Goal: Task Accomplishment & Management: Use online tool/utility

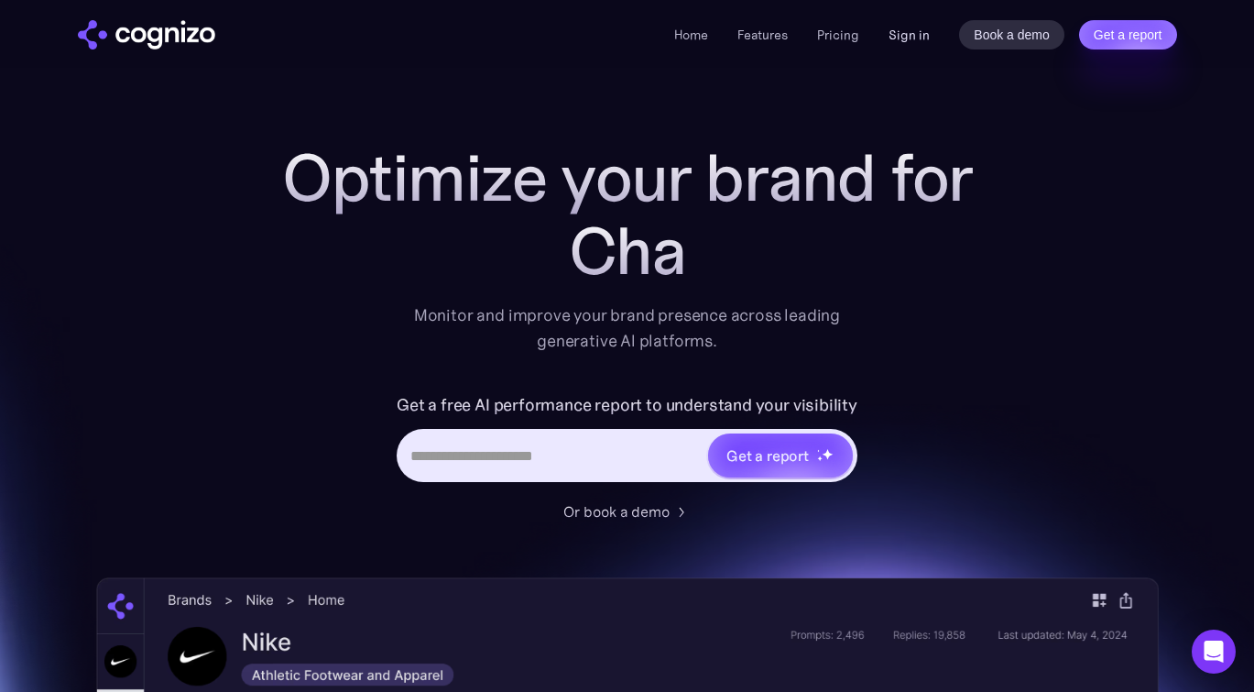
click at [920, 37] on link "Sign in" at bounding box center [909, 35] width 41 height 22
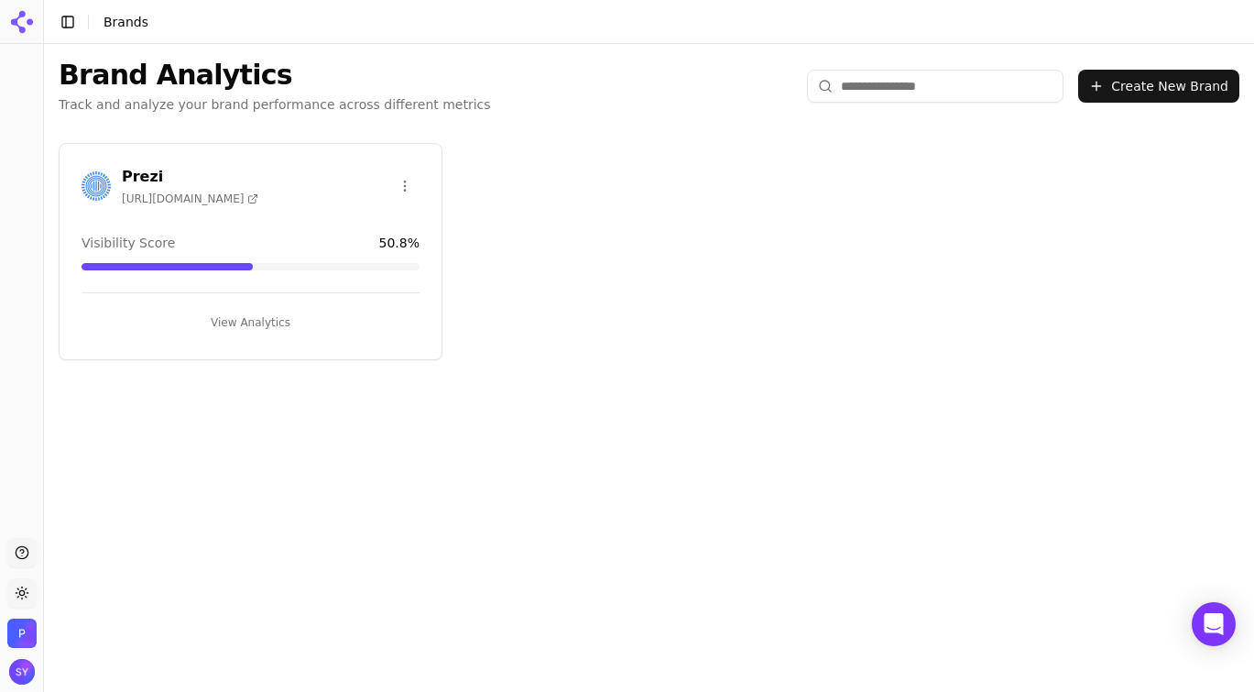
click at [142, 314] on button "View Analytics" at bounding box center [251, 322] width 338 height 29
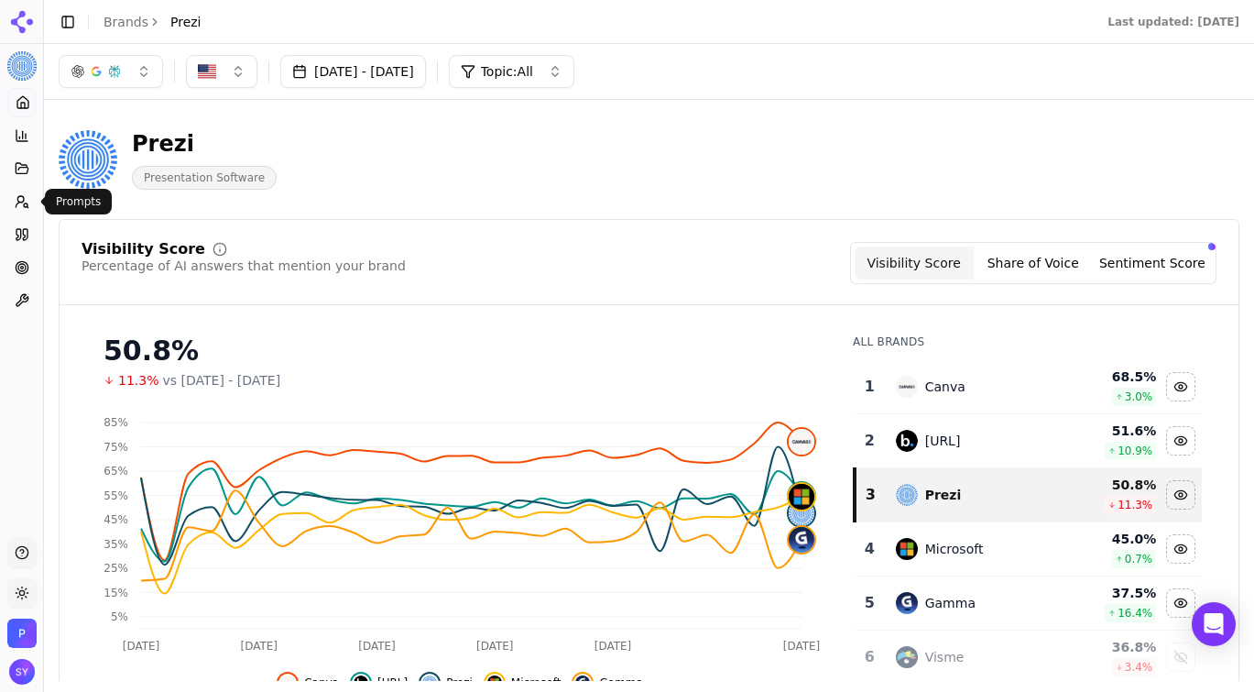
click at [22, 197] on icon at bounding box center [22, 201] width 15 height 15
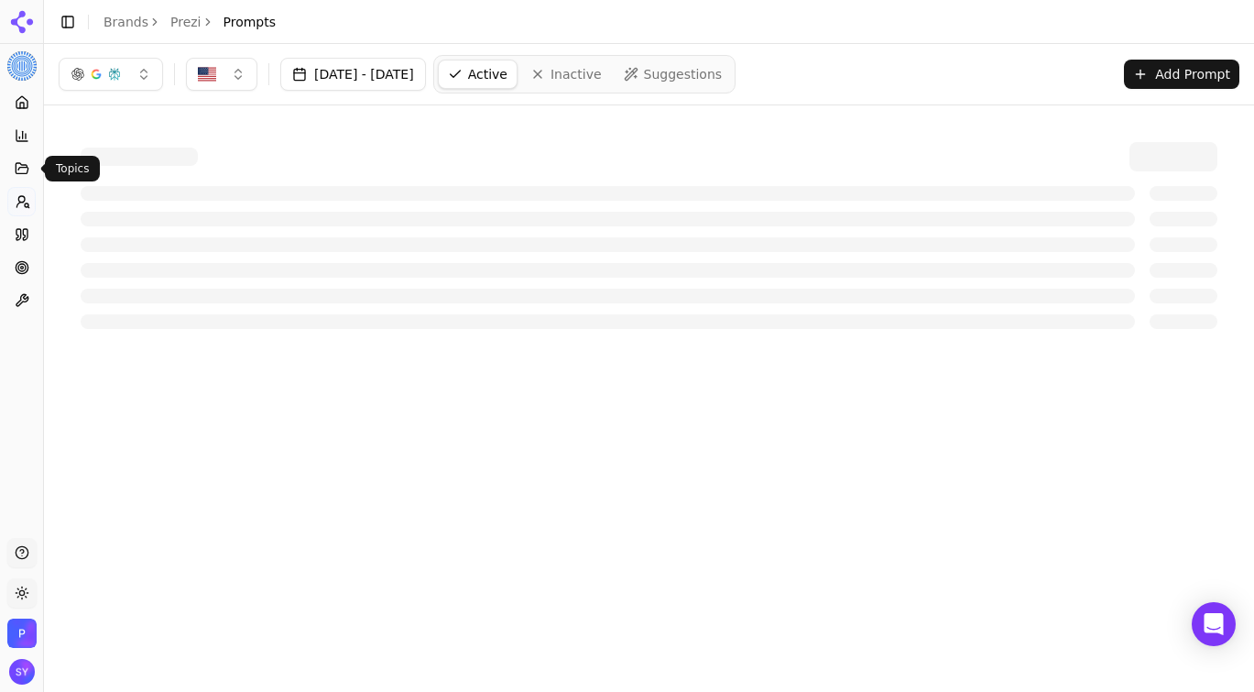
click at [20, 171] on icon at bounding box center [22, 168] width 15 height 15
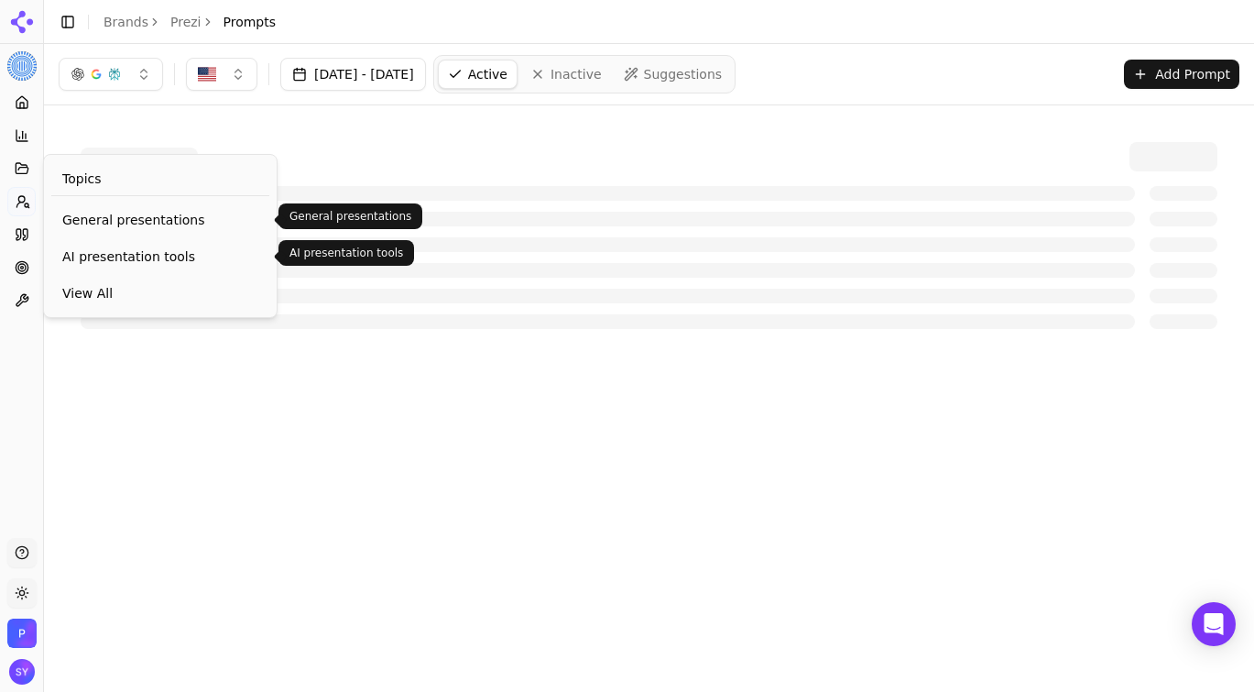
click at [108, 250] on span "AI presentation tools" at bounding box center [160, 256] width 196 height 18
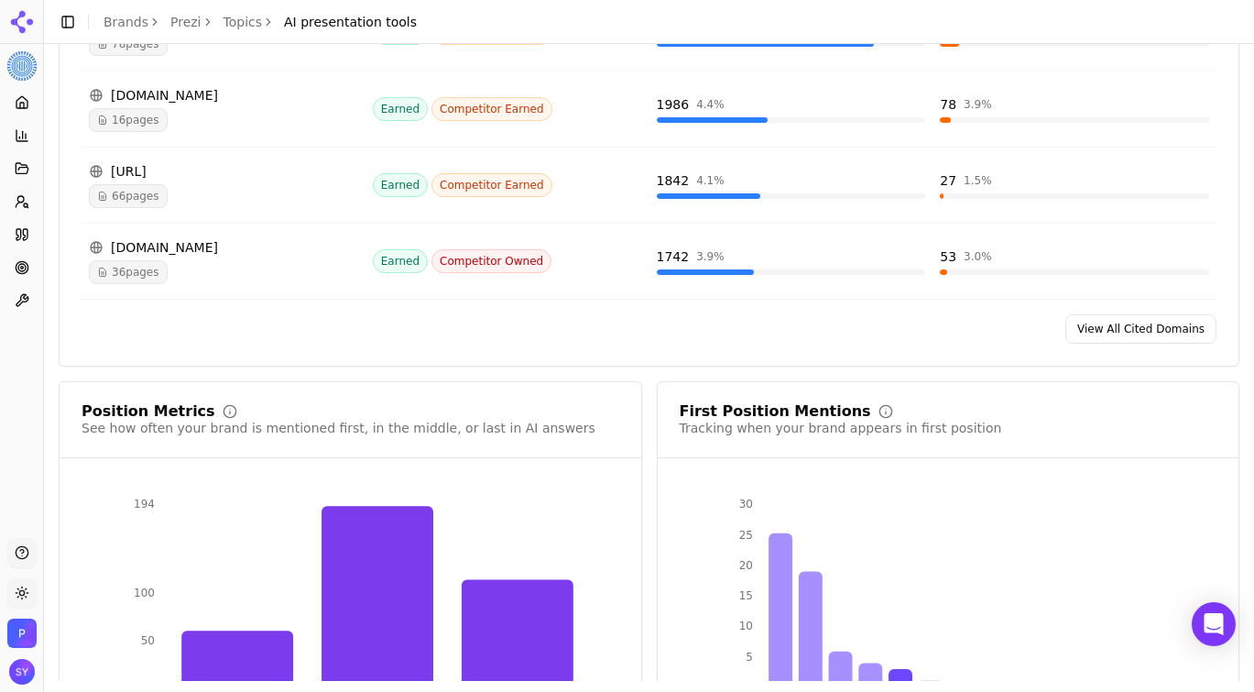
scroll to position [1690, 0]
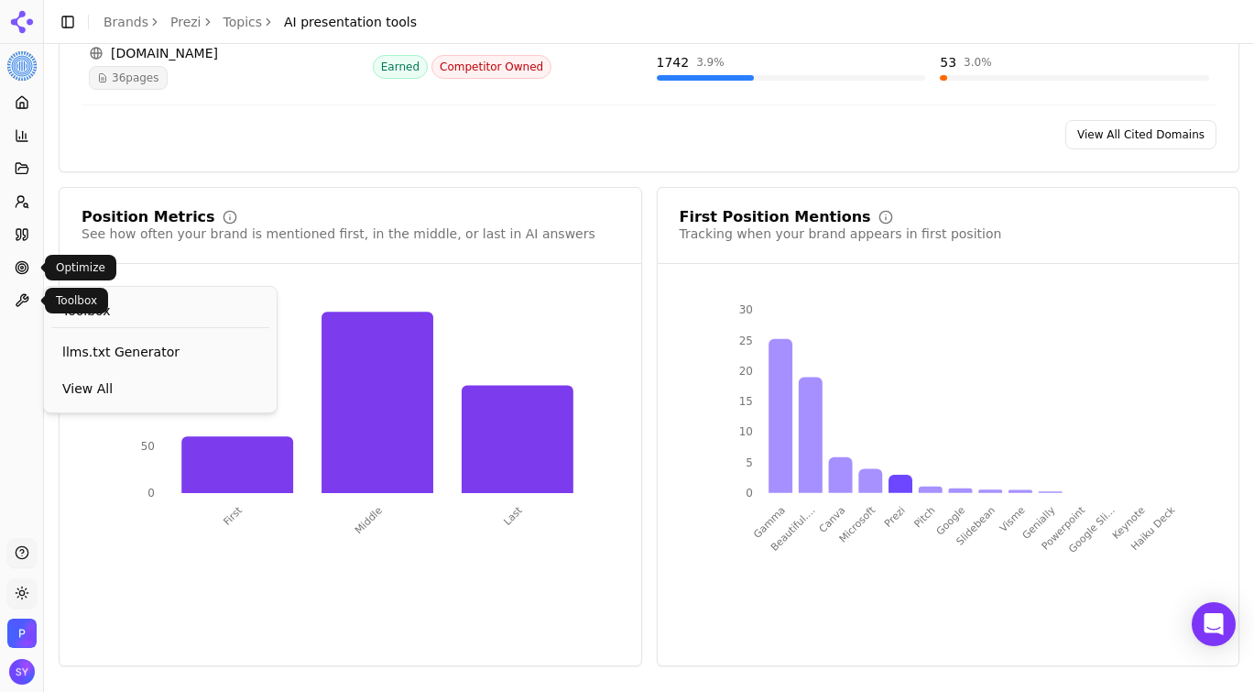
click at [22, 269] on icon at bounding box center [22, 267] width 15 height 15
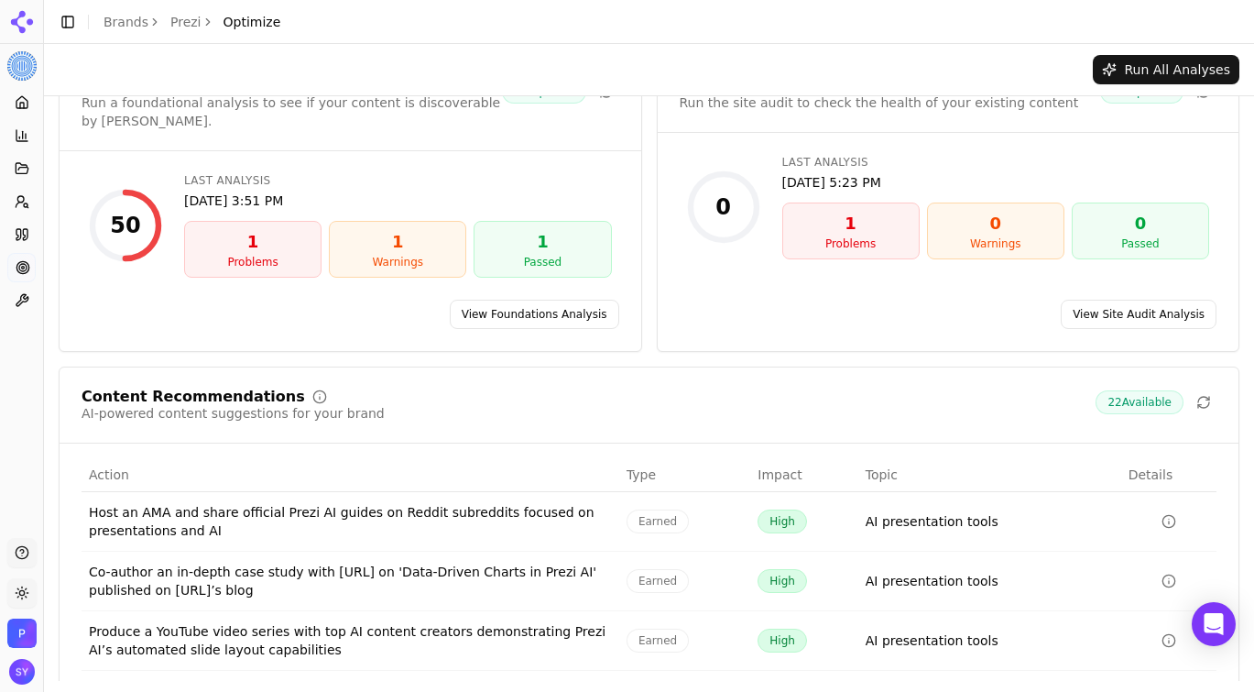
scroll to position [57, 0]
click at [1040, 389] on div "Content Recommendations AI-powered content suggestions for your brand 22 Availa…" at bounding box center [649, 404] width 1135 height 33
click at [226, 388] on div "Content Recommendations" at bounding box center [194, 395] width 224 height 15
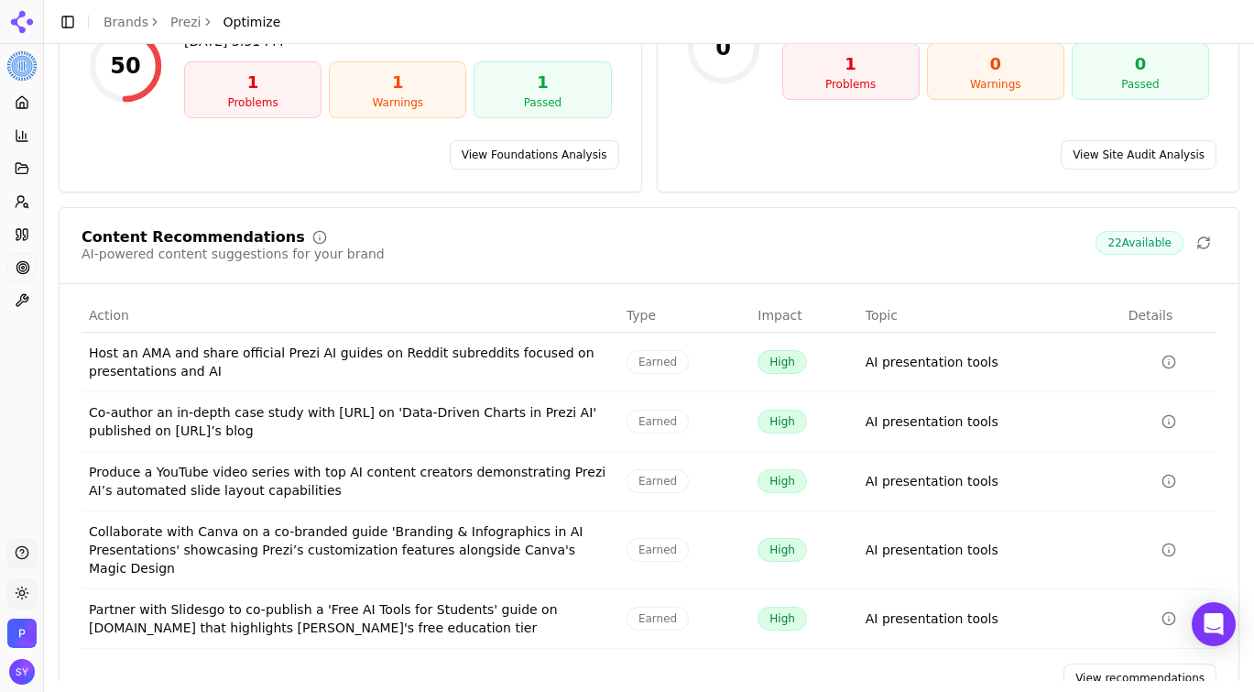
scroll to position [246, 0]
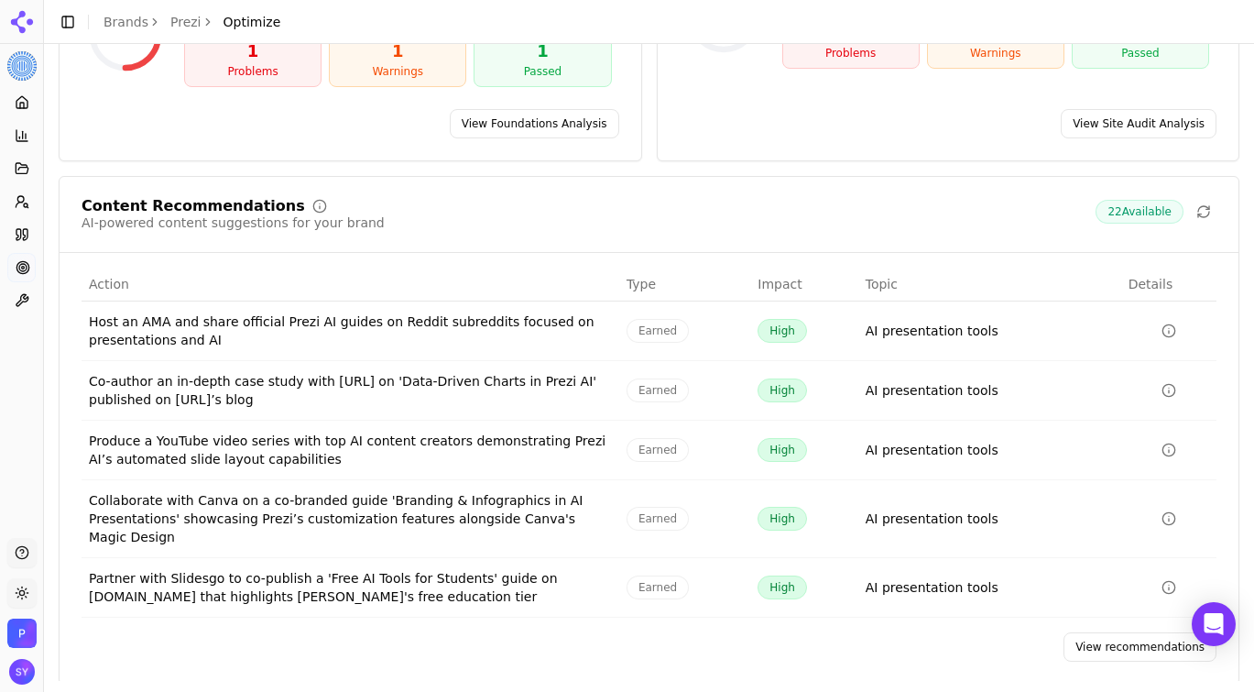
click at [1134, 632] on link "View recommendations" at bounding box center [1140, 646] width 153 height 29
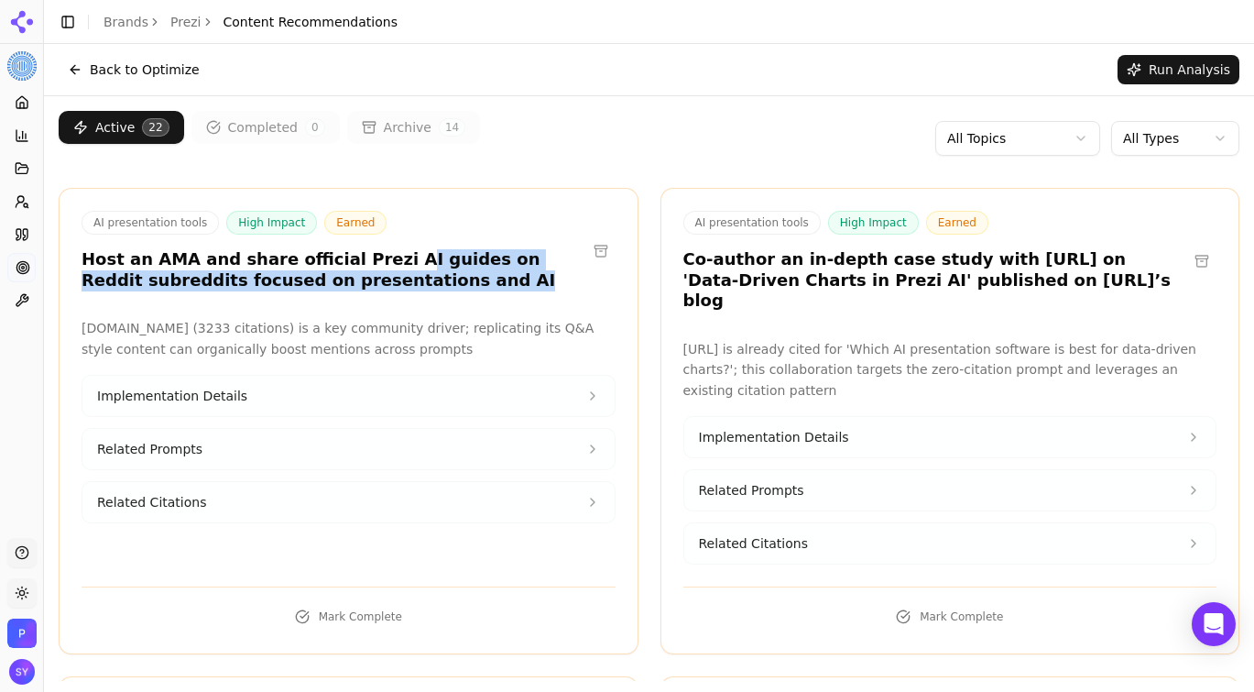
drag, startPoint x: 428, startPoint y: 290, endPoint x: 375, endPoint y: 257, distance: 62.6
click at [375, 257] on div "AI presentation tools High Impact Earned Host an AMA and share official Prezi A…" at bounding box center [349, 253] width 578 height 85
click at [538, 286] on h3 "Host an AMA and share official Prezi AI guides on Reddit subreddits focused on …" at bounding box center [334, 269] width 505 height 41
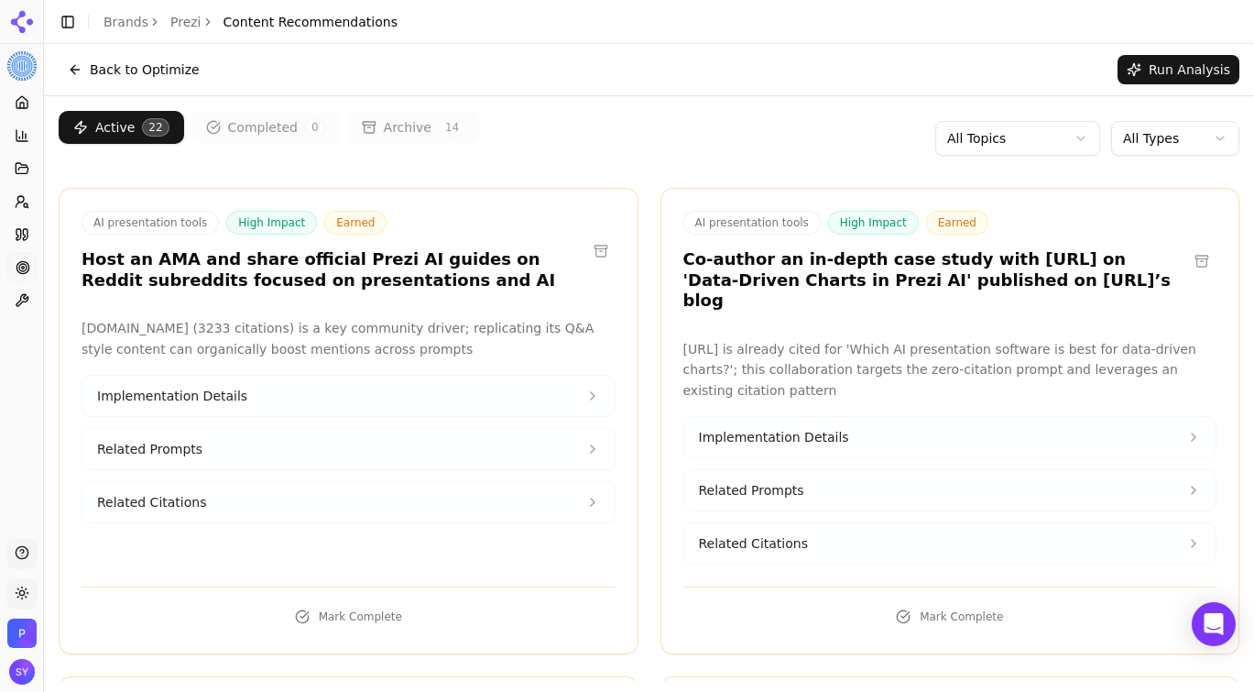
click at [1202, 251] on button at bounding box center [1202, 261] width 29 height 29
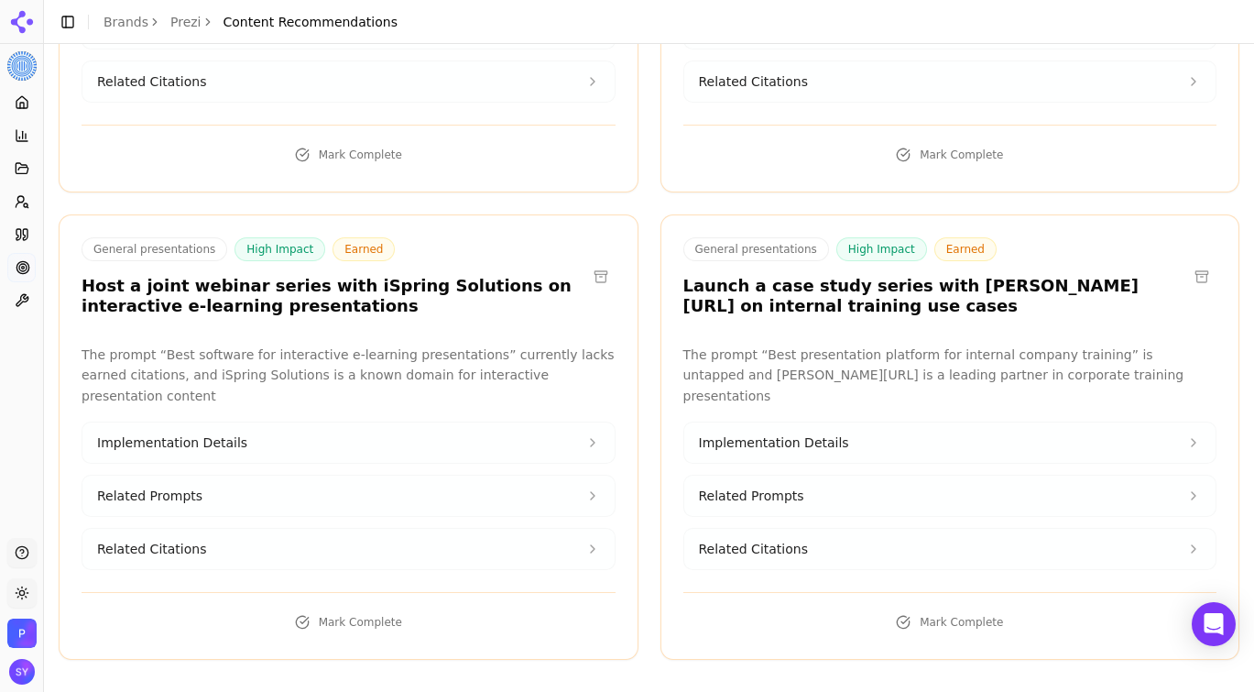
scroll to position [2955, 0]
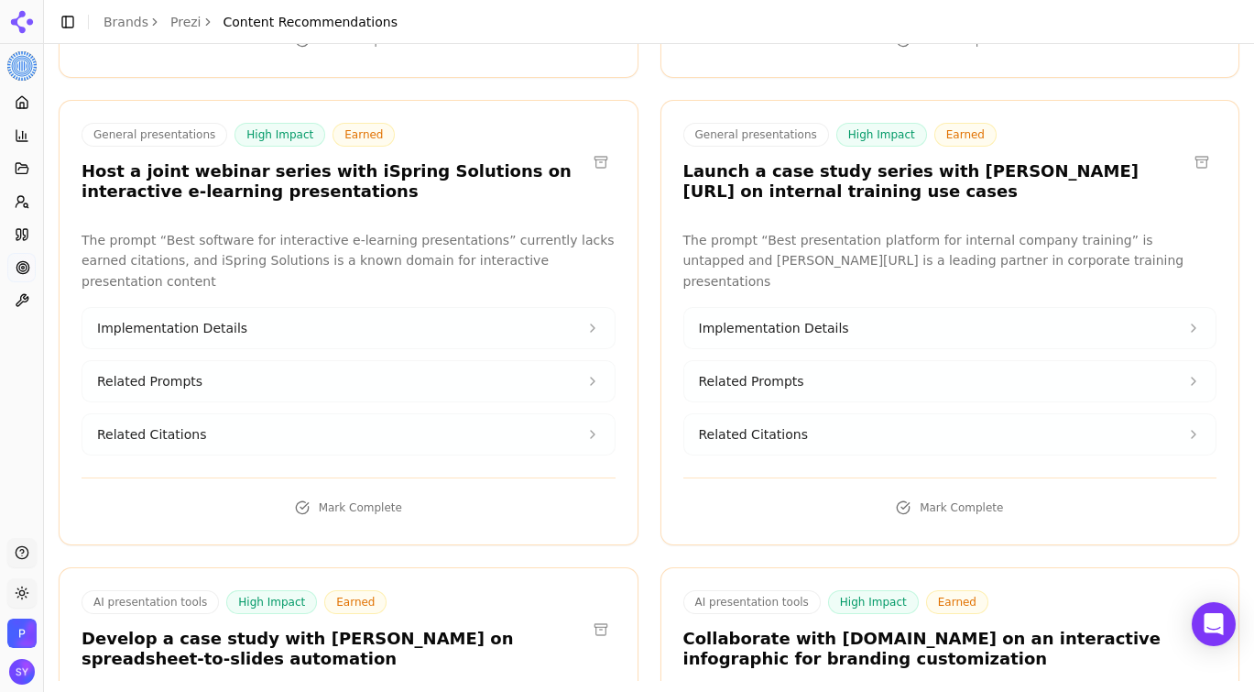
click at [1029, 591] on div "AI presentation tools High Impact Earned Collaborate with kripeshadwani.com on …" at bounding box center [951, 632] width 578 height 85
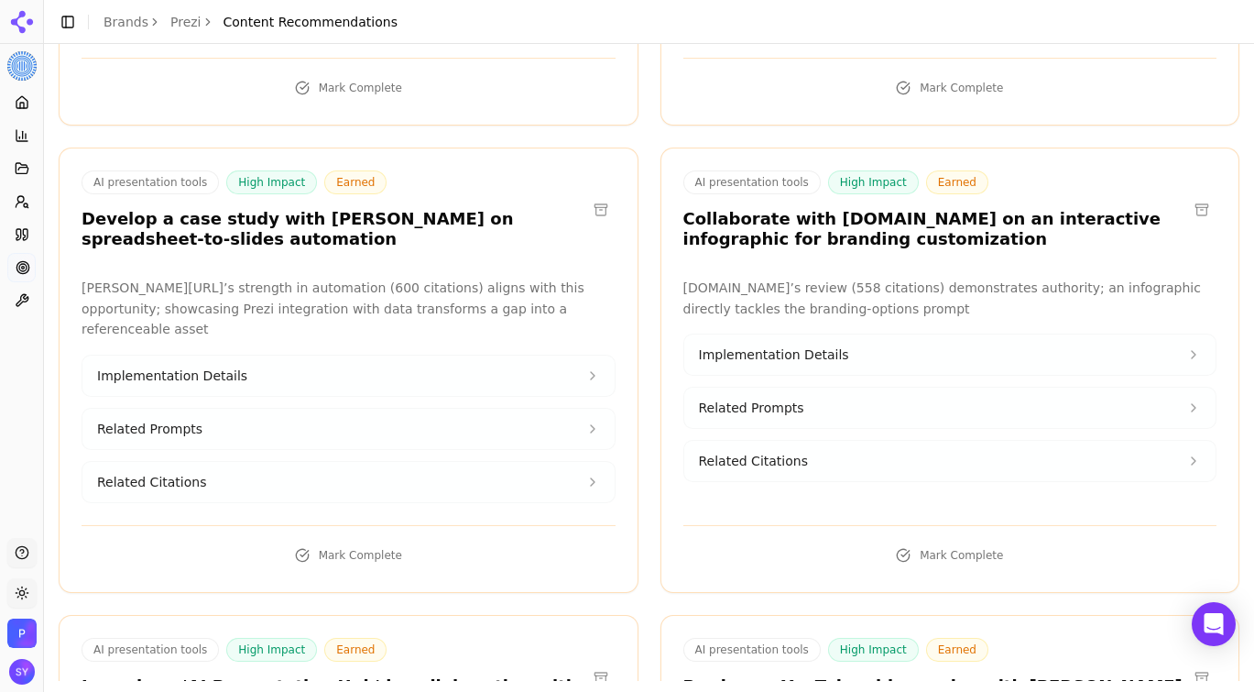
click at [937, 334] on button "Implementation Details" at bounding box center [951, 354] width 532 height 40
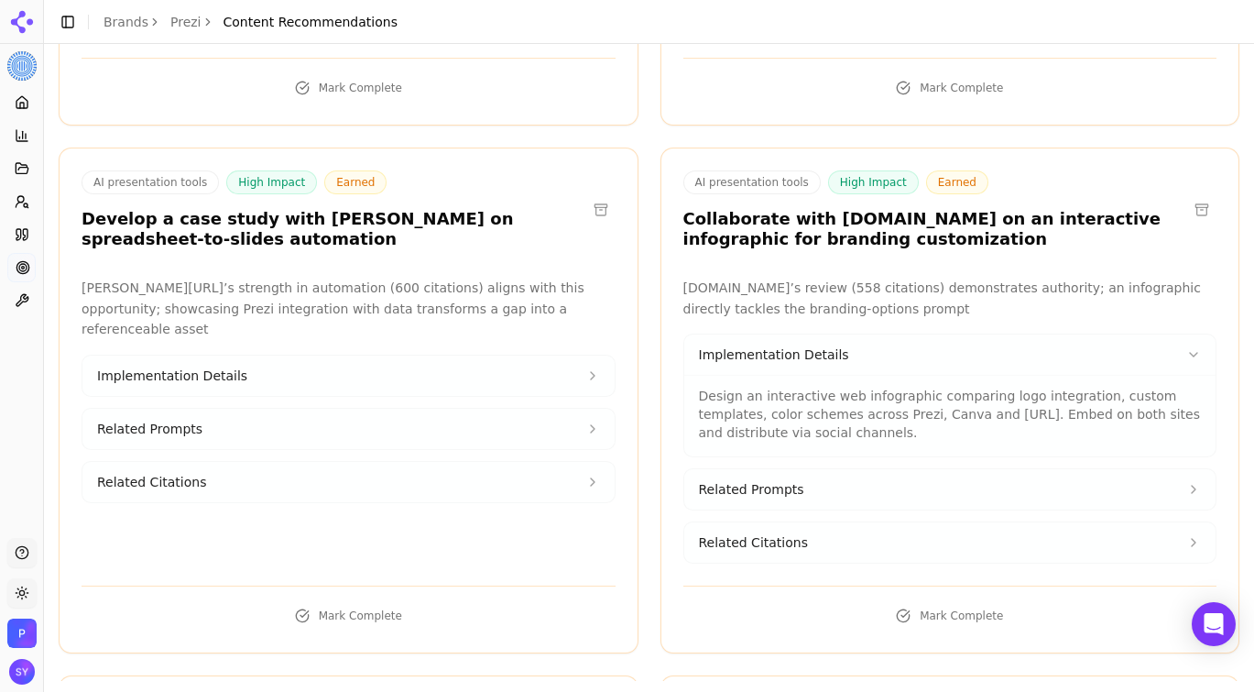
click at [982, 469] on button "Related Prompts" at bounding box center [951, 489] width 532 height 40
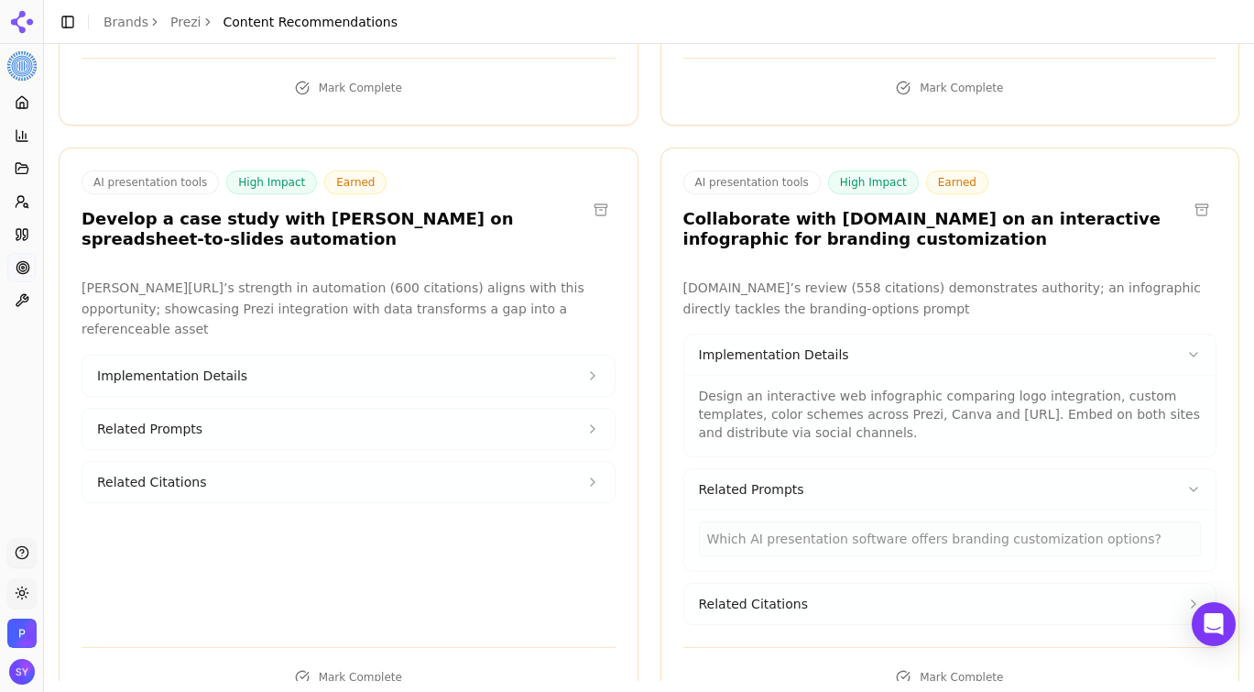
click at [1018, 584] on button "Related Citations" at bounding box center [951, 604] width 532 height 40
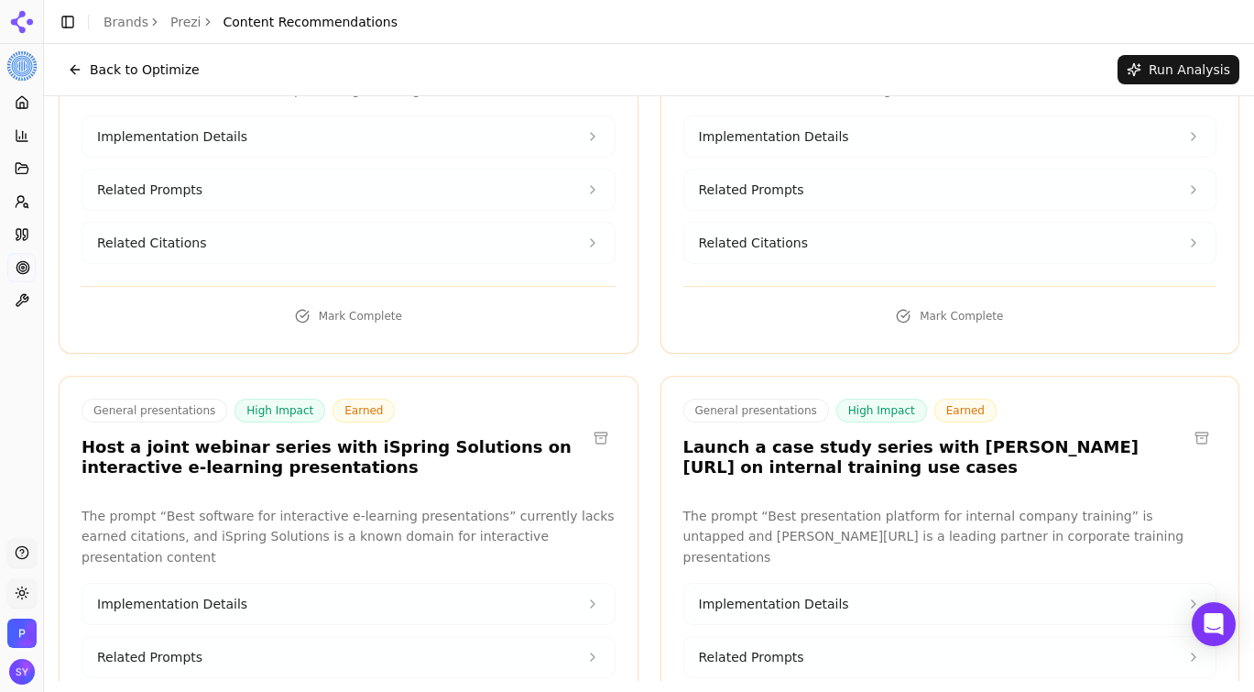
scroll to position [2566, 0]
